Goal: Task Accomplishment & Management: Manage account settings

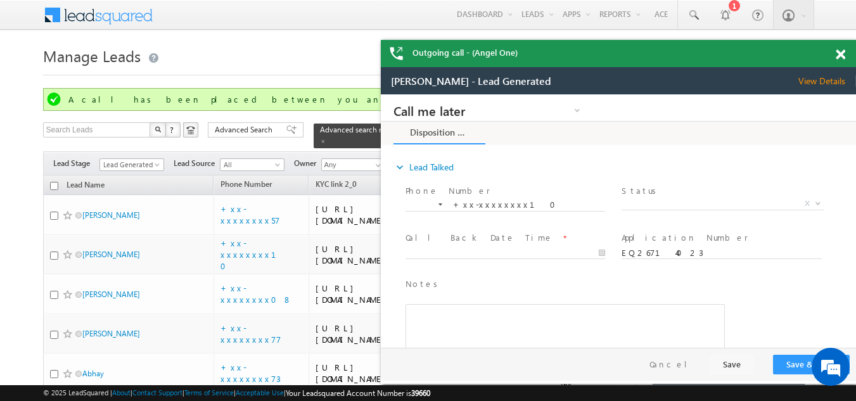
click at [842, 53] on span at bounding box center [841, 54] width 10 height 11
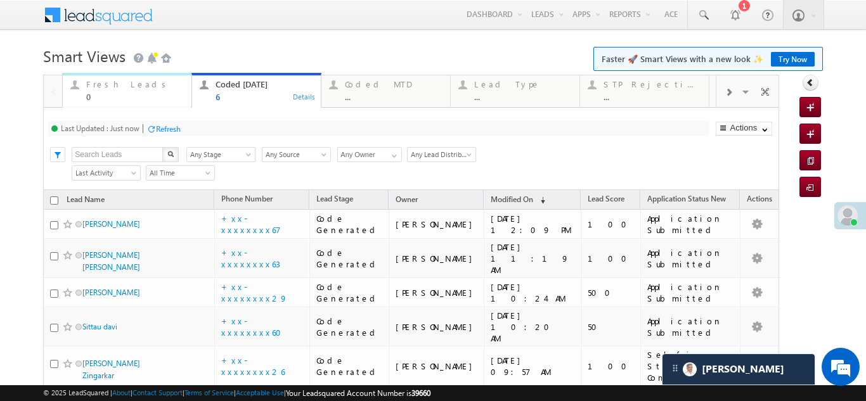
click at [114, 78] on div "Fresh Leads 0" at bounding box center [135, 89] width 98 height 25
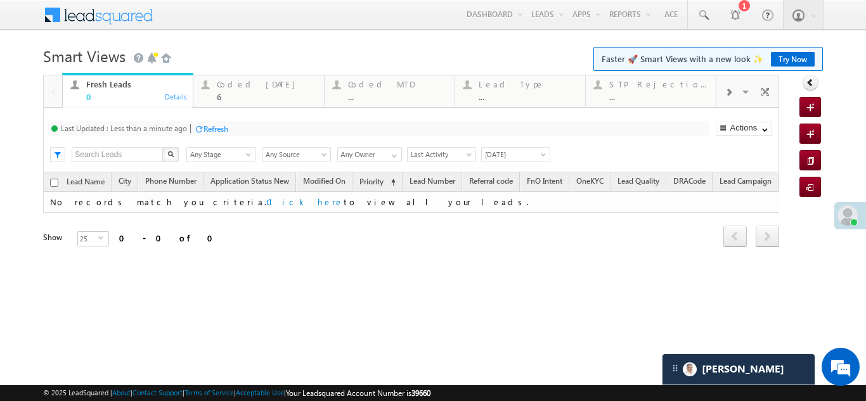
click at [214, 132] on div "Refresh" at bounding box center [215, 129] width 25 height 10
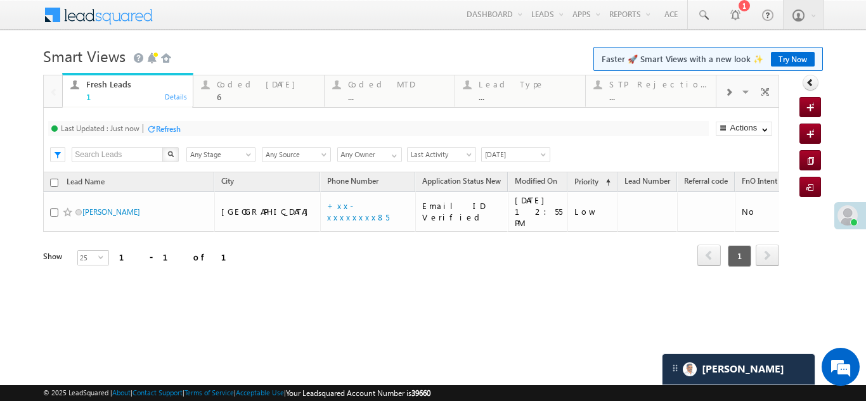
click at [170, 132] on div "Refresh" at bounding box center [168, 129] width 25 height 10
click at [232, 90] on div "Coded [DATE] 6" at bounding box center [266, 89] width 99 height 25
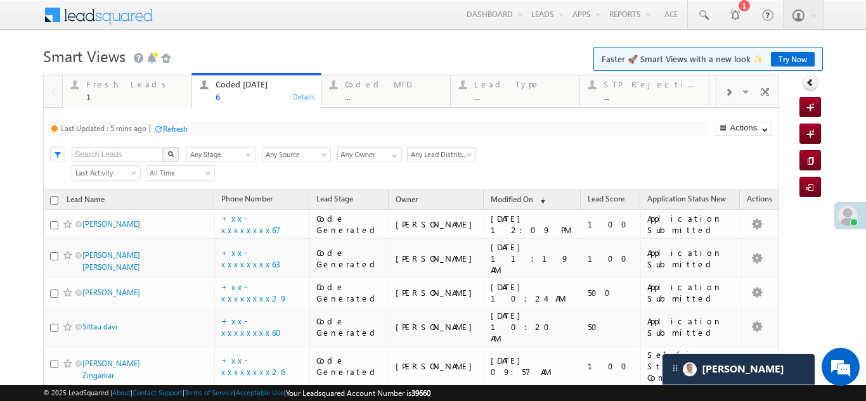
click at [179, 132] on div "Refresh" at bounding box center [175, 129] width 25 height 10
click at [173, 127] on div "Refresh" at bounding box center [168, 129] width 25 height 10
click at [110, 84] on div "Fresh Leads" at bounding box center [135, 84] width 98 height 10
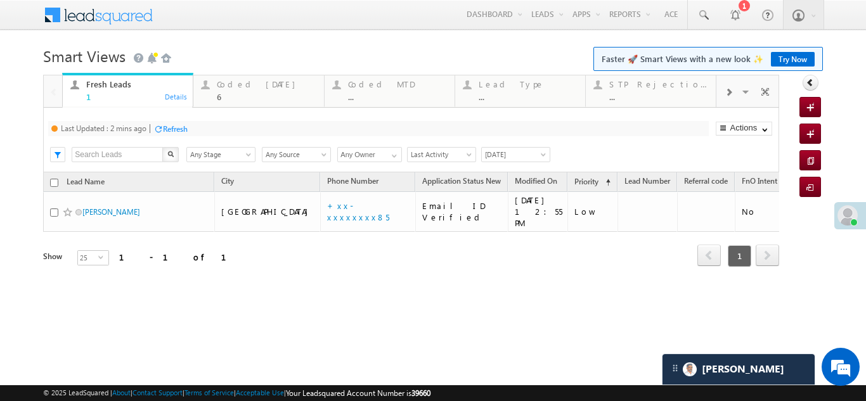
click at [173, 127] on div "Refresh" at bounding box center [175, 129] width 25 height 10
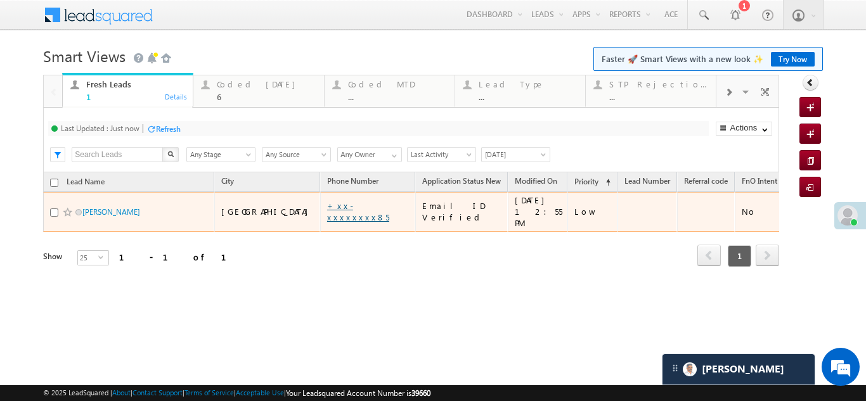
click at [327, 207] on link "+xx-xxxxxxxx85" at bounding box center [358, 211] width 62 height 22
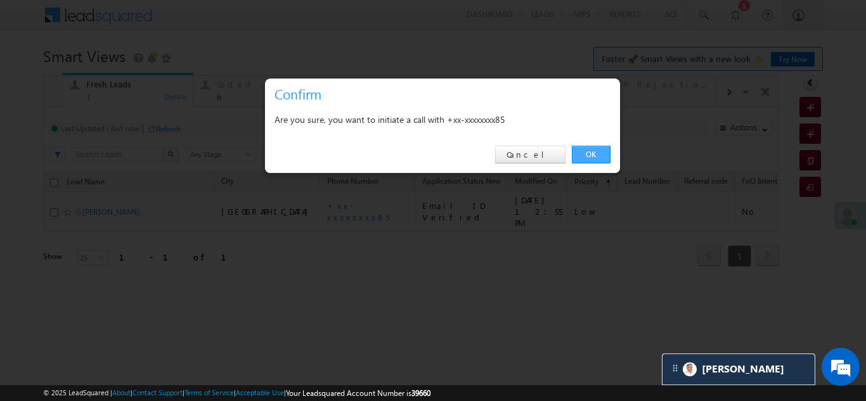
click at [585, 152] on link "OK" at bounding box center [591, 155] width 39 height 18
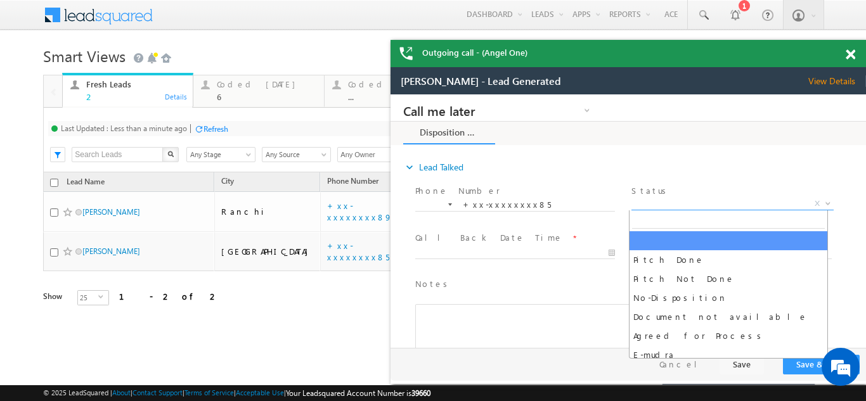
click at [686, 202] on span "X" at bounding box center [732, 204] width 202 height 13
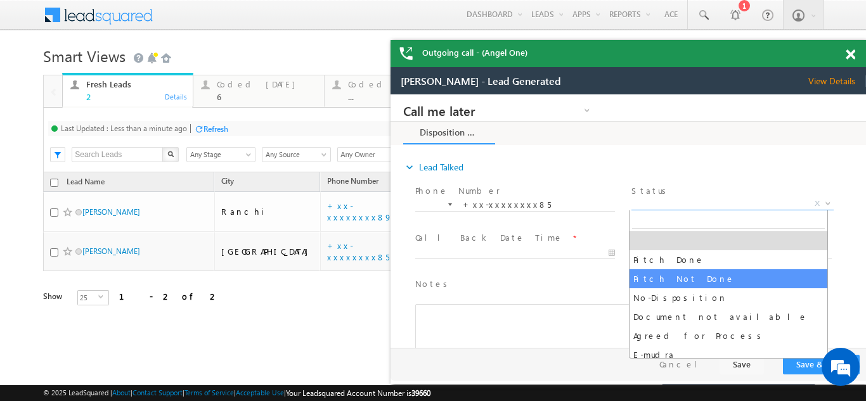
select select "Pitch Not Done"
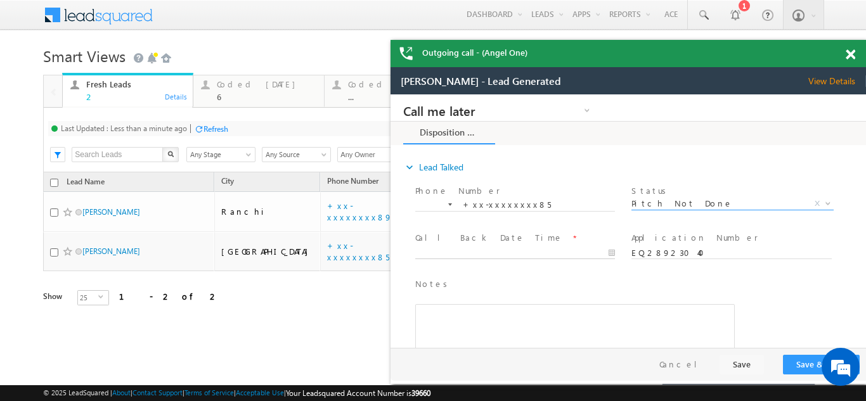
type input "[DATE] 1:42 PM"
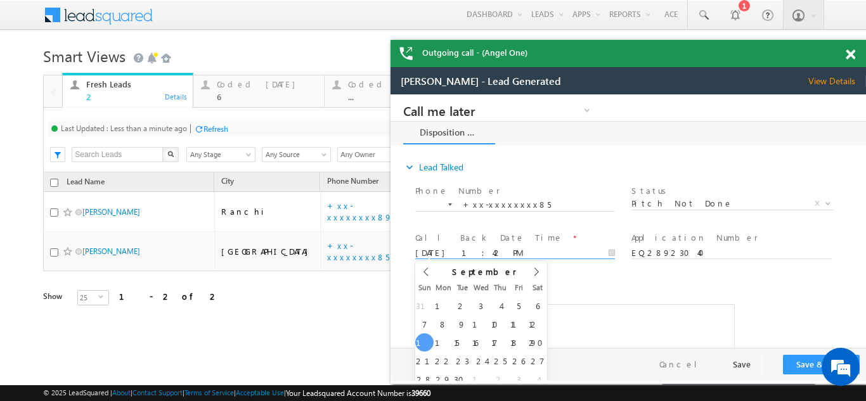
click at [470, 250] on input "[DATE] 1:42 PM" at bounding box center [515, 253] width 200 height 13
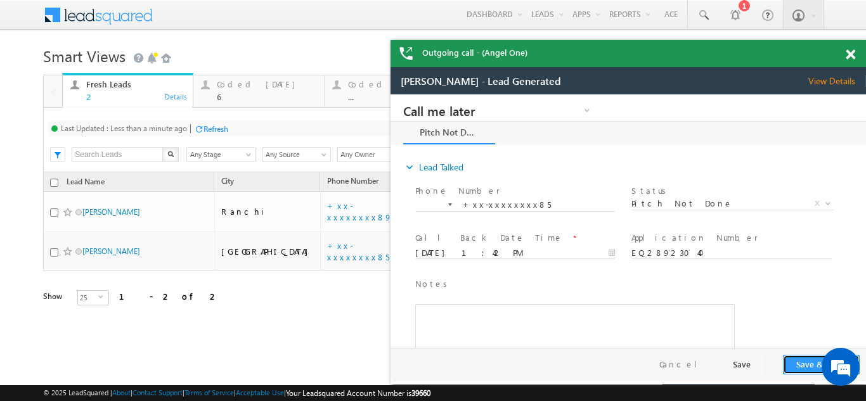
click at [801, 360] on button "Save & Close" at bounding box center [821, 365] width 77 height 20
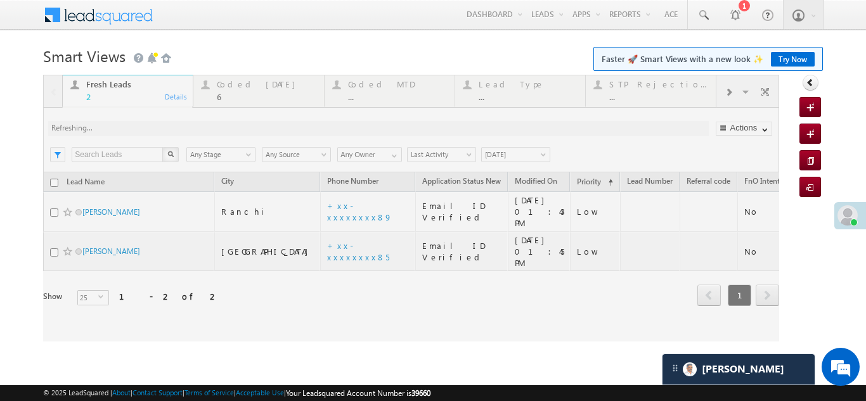
click at [240, 87] on div at bounding box center [411, 208] width 736 height 267
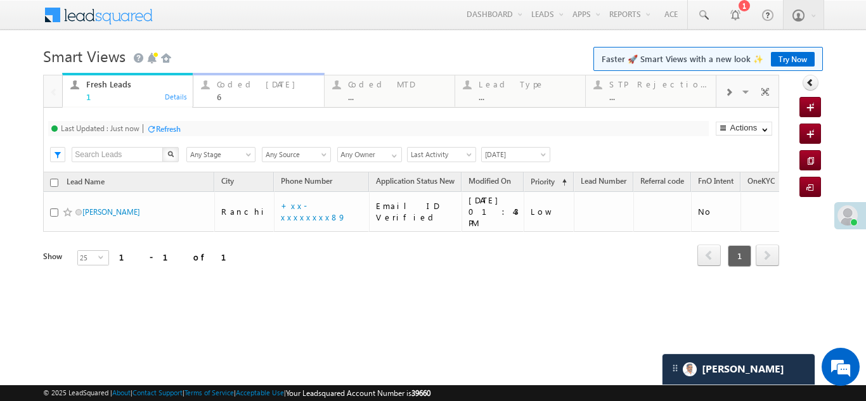
click at [240, 89] on div "Coded [DATE]" at bounding box center [266, 84] width 99 height 10
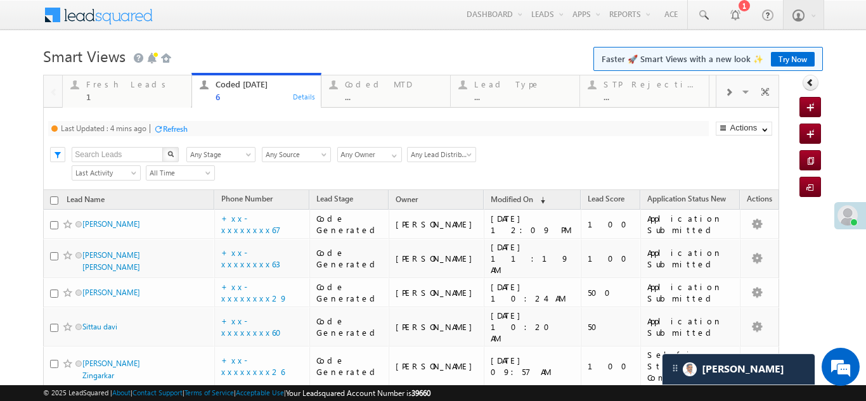
click at [184, 129] on div "Refresh" at bounding box center [175, 129] width 25 height 10
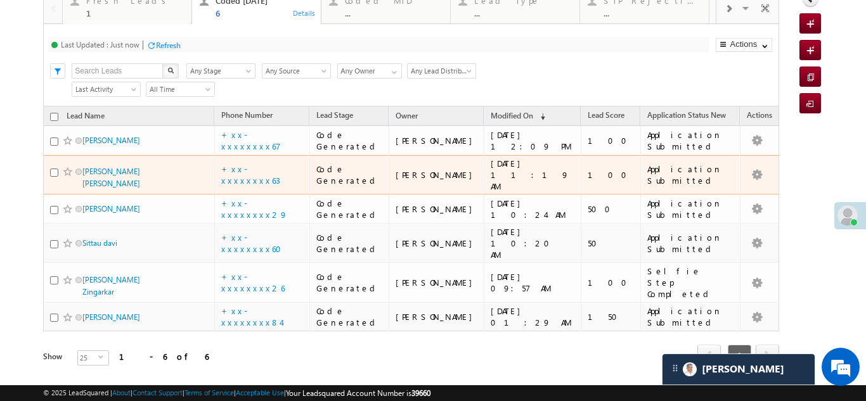
scroll to position [20, 0]
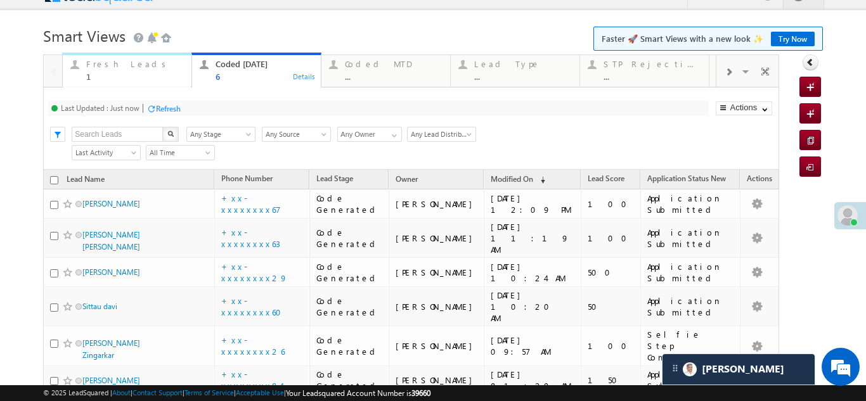
click at [97, 68] on div "Fresh Leads" at bounding box center [135, 64] width 98 height 10
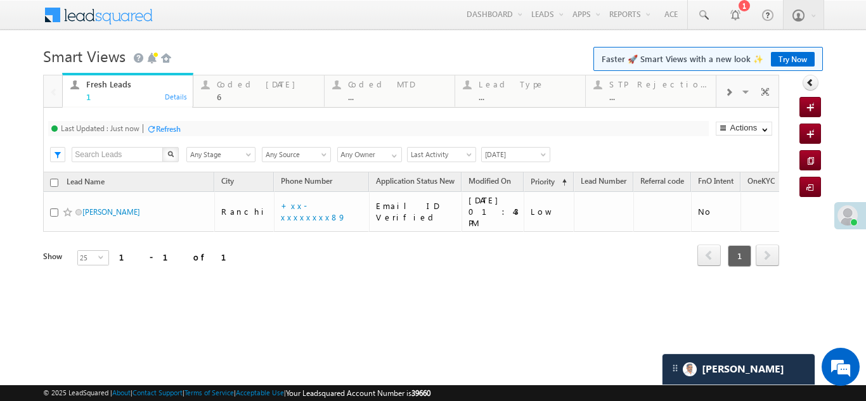
click at [167, 126] on div "Refresh" at bounding box center [168, 129] width 25 height 10
click at [243, 89] on div "Coded [DATE]" at bounding box center [266, 84] width 99 height 10
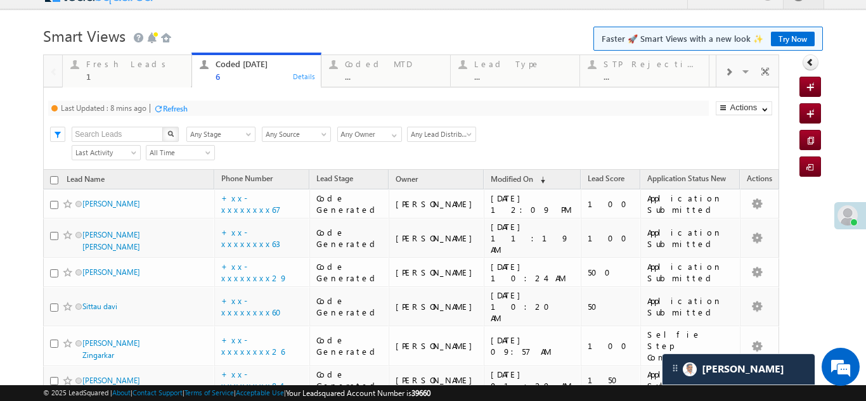
click at [178, 106] on div "Refresh" at bounding box center [175, 109] width 25 height 10
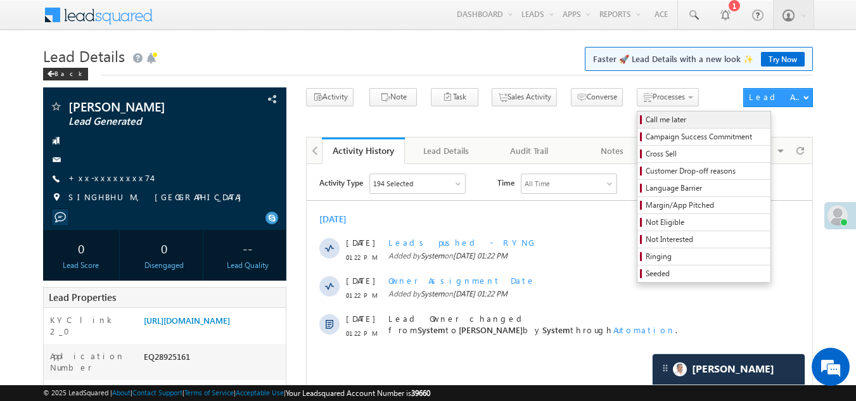
click at [646, 120] on span "Call me later" at bounding box center [706, 119] width 120 height 11
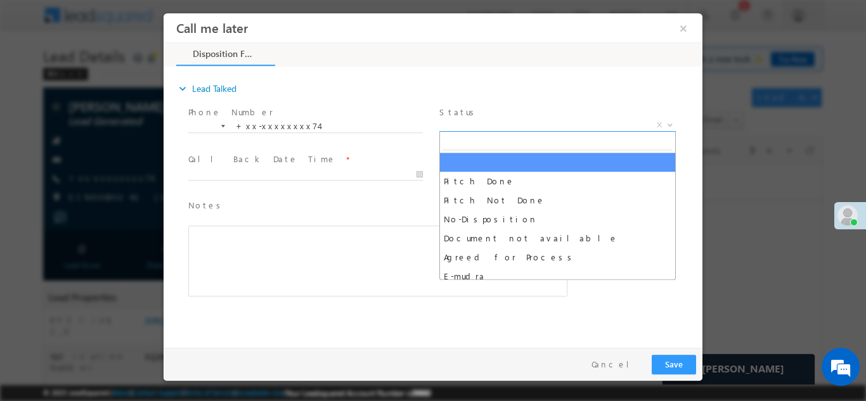
click at [507, 119] on span "X" at bounding box center [557, 125] width 236 height 13
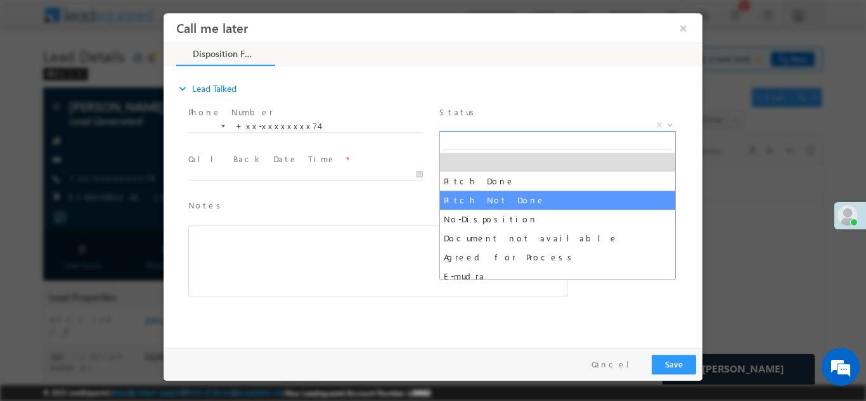
select select "Pitch Not Done"
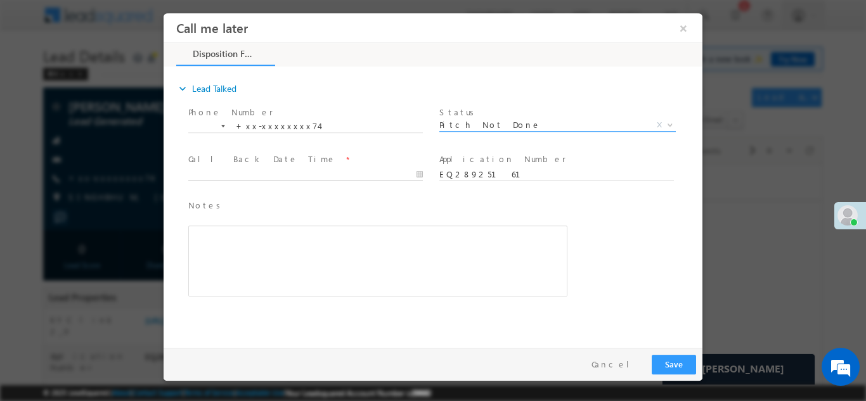
type input "09/14/25 1:32 PM"
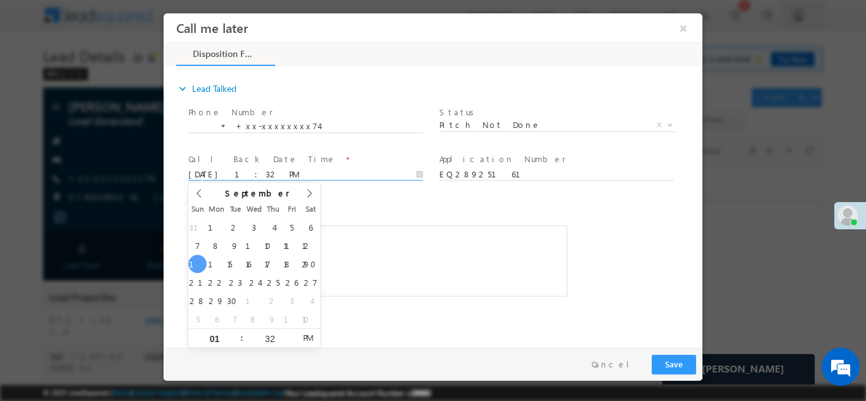
click at [236, 171] on input "09/14/25 1:32 PM" at bounding box center [305, 174] width 235 height 13
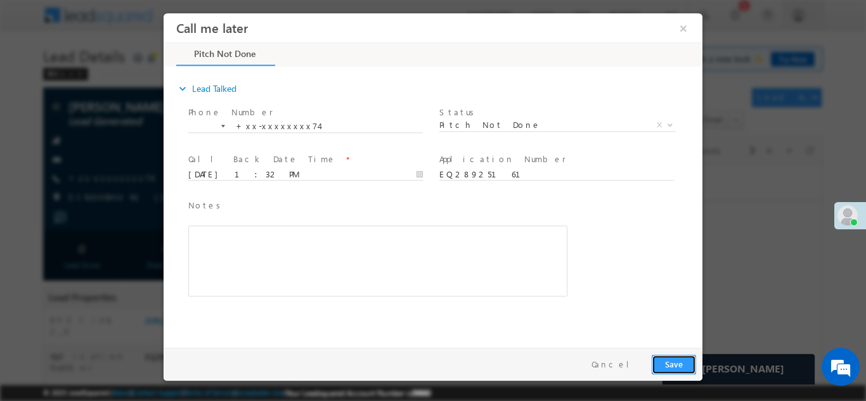
click at [674, 361] on button "Save" at bounding box center [674, 364] width 44 height 20
